Goal: Task Accomplishment & Management: Complete application form

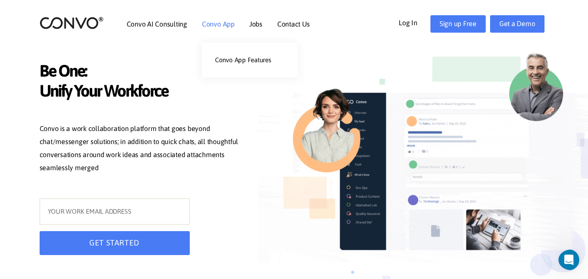
click at [220, 23] on link "Convo App" at bounding box center [218, 23] width 33 height 7
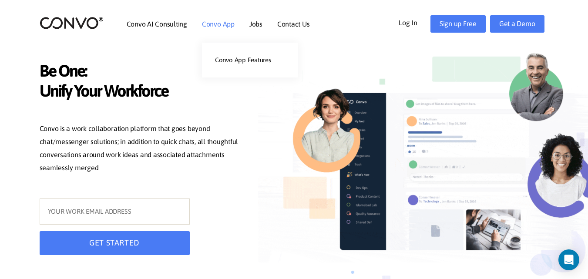
click at [220, 22] on link "Convo App" at bounding box center [218, 23] width 33 height 7
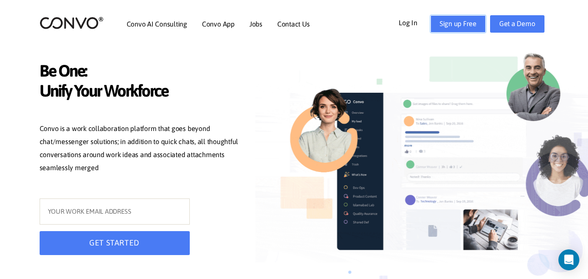
click at [459, 26] on link "Sign up Free" at bounding box center [457, 23] width 55 height 17
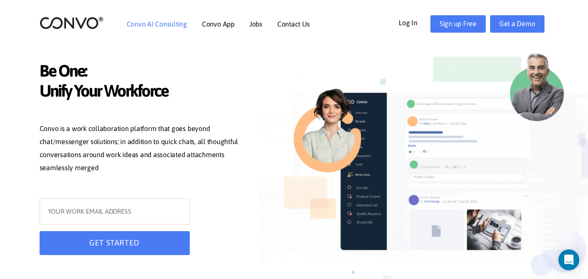
click at [157, 23] on link "Convo AI Consulting" at bounding box center [157, 23] width 60 height 7
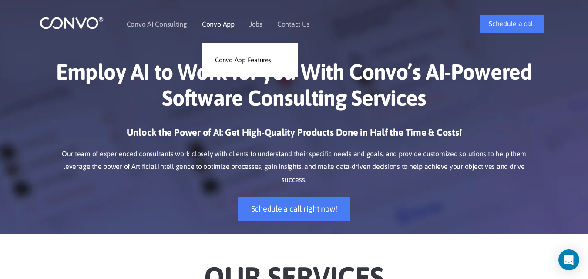
click at [217, 23] on link "Convo App" at bounding box center [218, 23] width 33 height 7
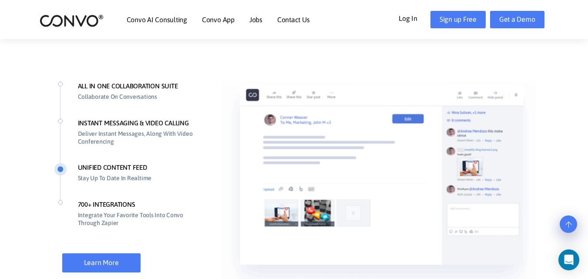
scroll to position [667, 0]
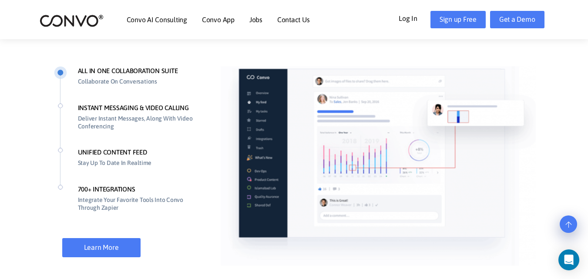
click at [356, 153] on img at bounding box center [380, 164] width 318 height 204
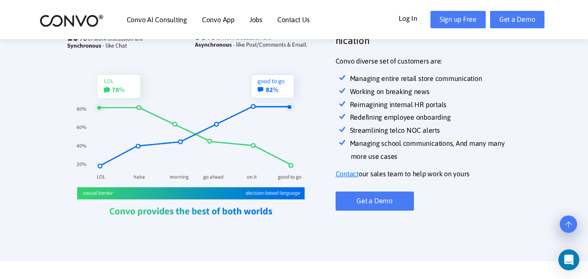
scroll to position [319, 0]
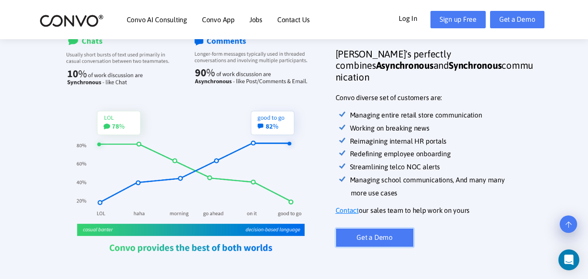
click at [343, 234] on link "Get a Demo" at bounding box center [374, 237] width 78 height 19
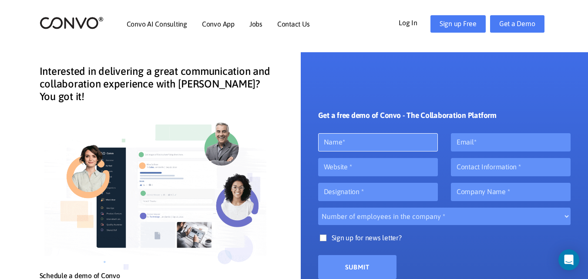
click at [338, 141] on input "text" at bounding box center [378, 142] width 120 height 18
click at [339, 171] on input "text" at bounding box center [378, 167] width 120 height 18
click at [338, 195] on input "text" at bounding box center [378, 192] width 120 height 18
click at [340, 217] on select "Number of employees in the company * 10 20 50 100 500" at bounding box center [444, 216] width 253 height 17
click at [302, 181] on div "Get a free demo of Convo - The Collaboration Platform Number of employees in th…" at bounding box center [445, 211] width 288 height 319
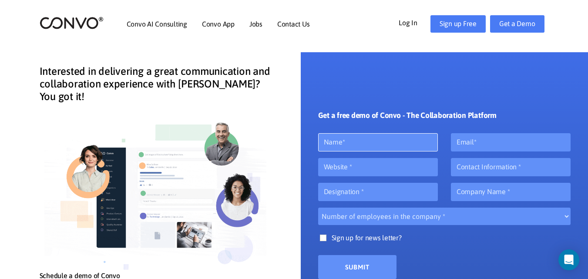
click at [386, 135] on input "text" at bounding box center [378, 142] width 120 height 18
click at [376, 166] on input "text" at bounding box center [378, 167] width 120 height 18
click at [359, 195] on input "text" at bounding box center [378, 192] width 120 height 18
click at [351, 219] on select "Number of employees in the company * 10 20 50 100 500" at bounding box center [444, 216] width 253 height 17
click at [274, 203] on img at bounding box center [157, 191] width 235 height 160
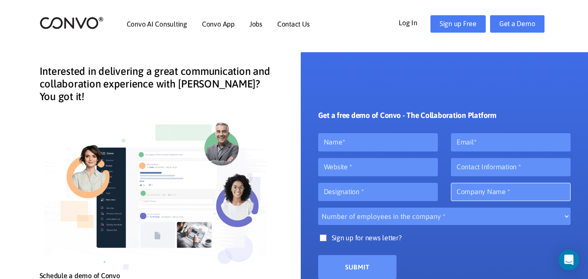
click at [478, 192] on input "text" at bounding box center [511, 192] width 120 height 18
click at [484, 168] on input "number" at bounding box center [511, 167] width 120 height 18
click at [480, 144] on input "email" at bounding box center [511, 142] width 120 height 18
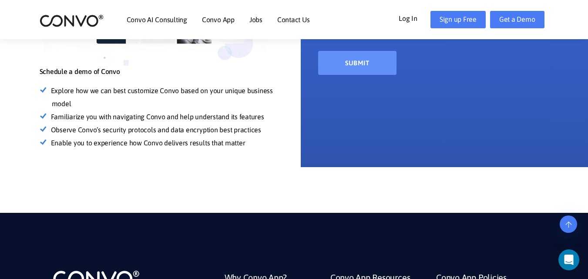
scroll to position [218, 0]
